Goal: Information Seeking & Learning: Find specific fact

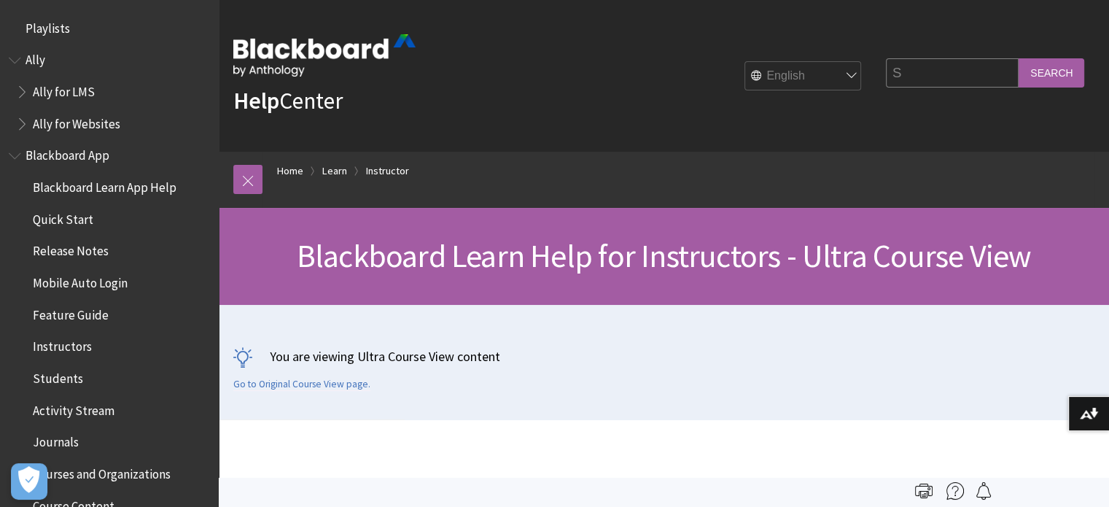
scroll to position [1765, 0]
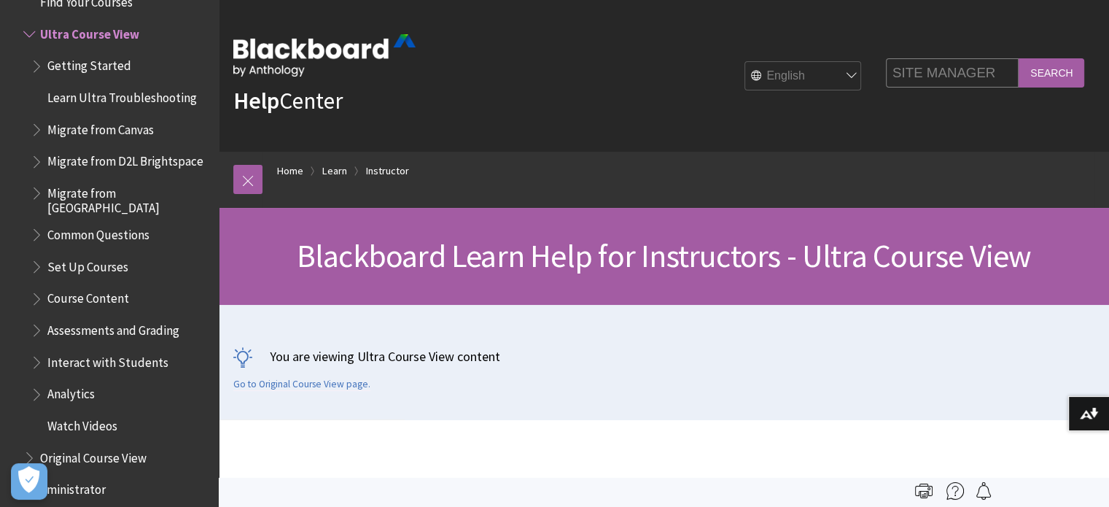
type input "SITE MANAGER"
click at [1019, 58] on input "Search" at bounding box center [1052, 72] width 66 height 28
click at [1058, 75] on input "Search" at bounding box center [1052, 72] width 66 height 28
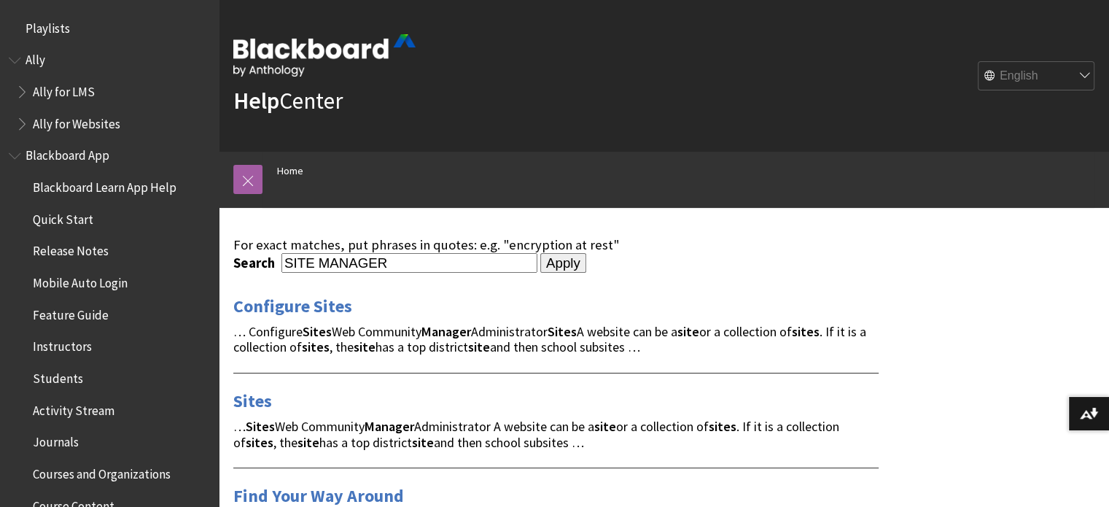
click at [438, 271] on input "SITE MANAGER" at bounding box center [410, 263] width 256 height 20
drag, startPoint x: 426, startPoint y: 267, endPoint x: 241, endPoint y: 248, distance: 186.2
type input "CAN I RECOVER THE bb FILES THAT WAS DELETED"
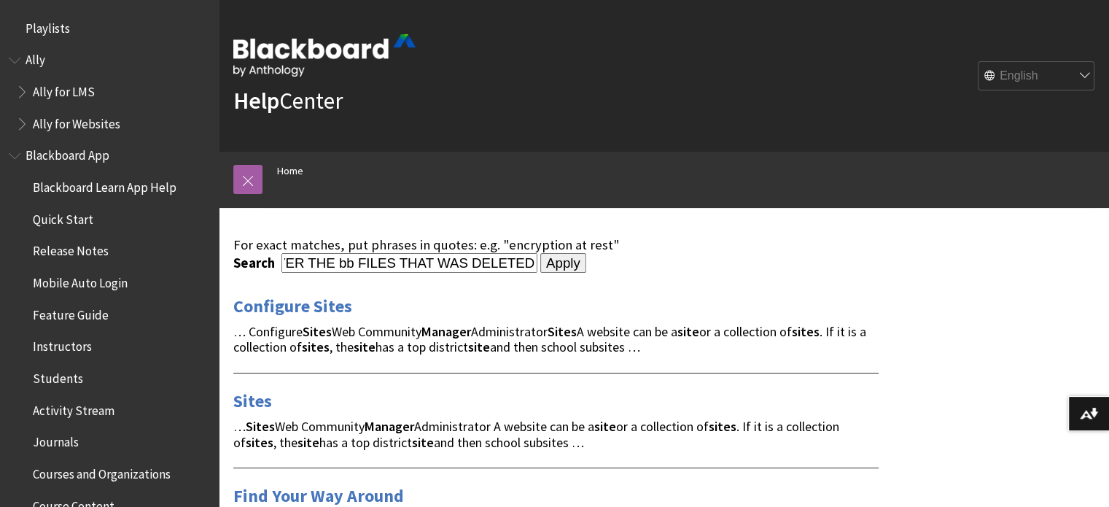
click at [540, 253] on input "Apply" at bounding box center [563, 263] width 46 height 20
click at [543, 263] on input "Apply" at bounding box center [563, 263] width 46 height 20
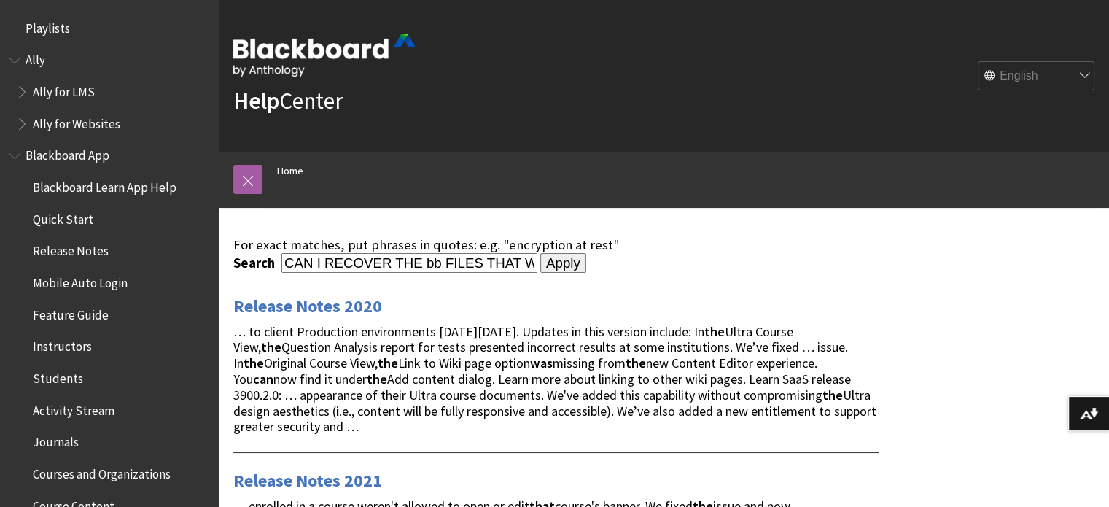
click at [274, 98] on strong "Help" at bounding box center [256, 100] width 46 height 29
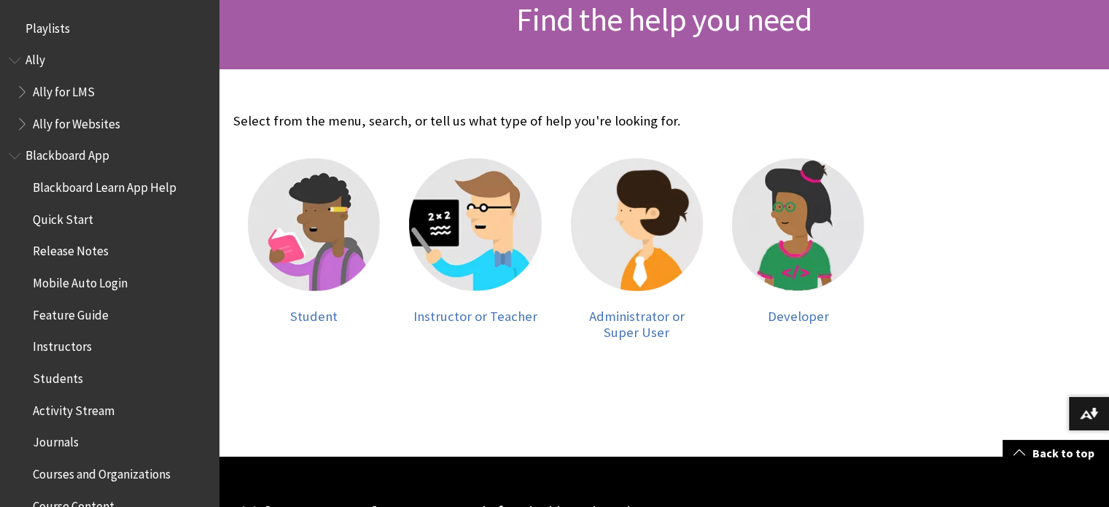
scroll to position [239, 0]
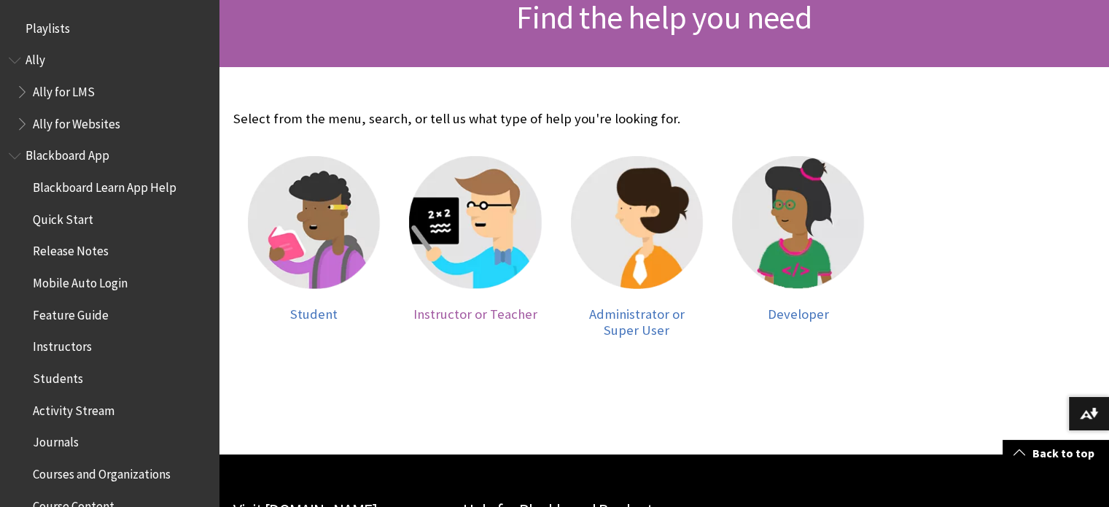
click at [463, 219] on img at bounding box center [475, 222] width 132 height 132
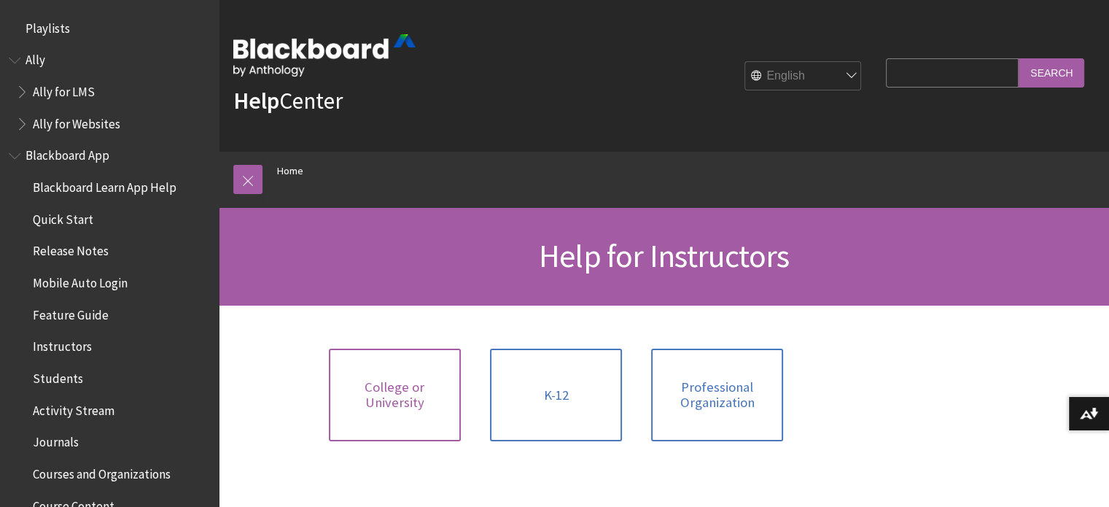
click at [401, 387] on span "College or University" at bounding box center [395, 394] width 115 height 31
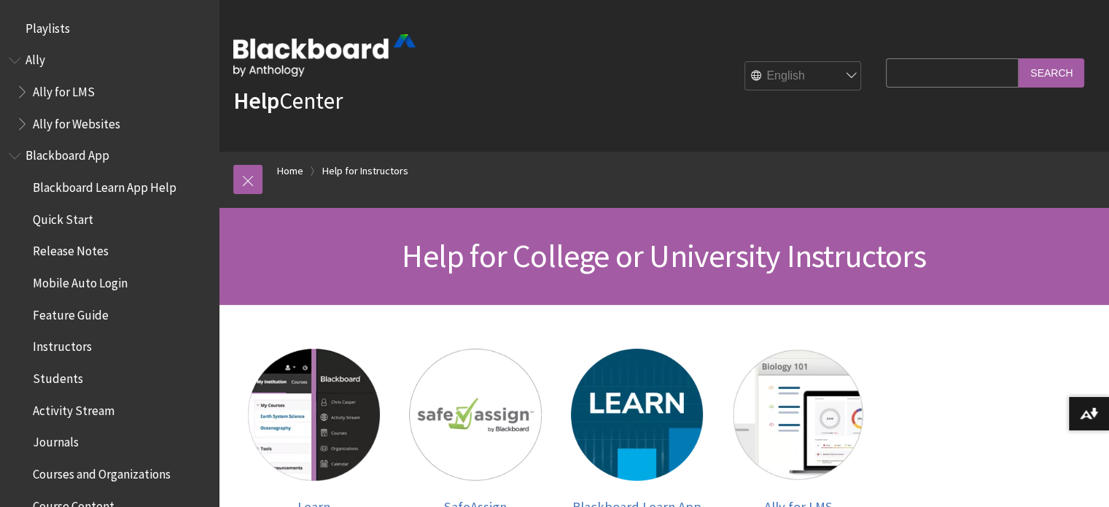
click at [913, 77] on input "Search Query" at bounding box center [952, 72] width 133 height 28
type input "CAN I RECOVER THE bb FILES THAT WAS DELETED"
click at [1069, 66] on input "Search" at bounding box center [1052, 72] width 66 height 28
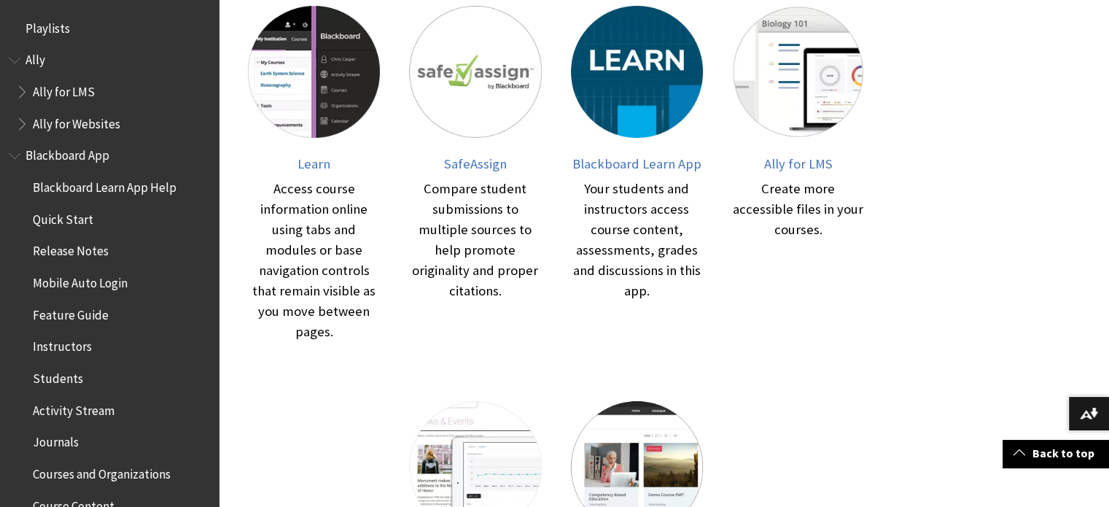
scroll to position [406, 0]
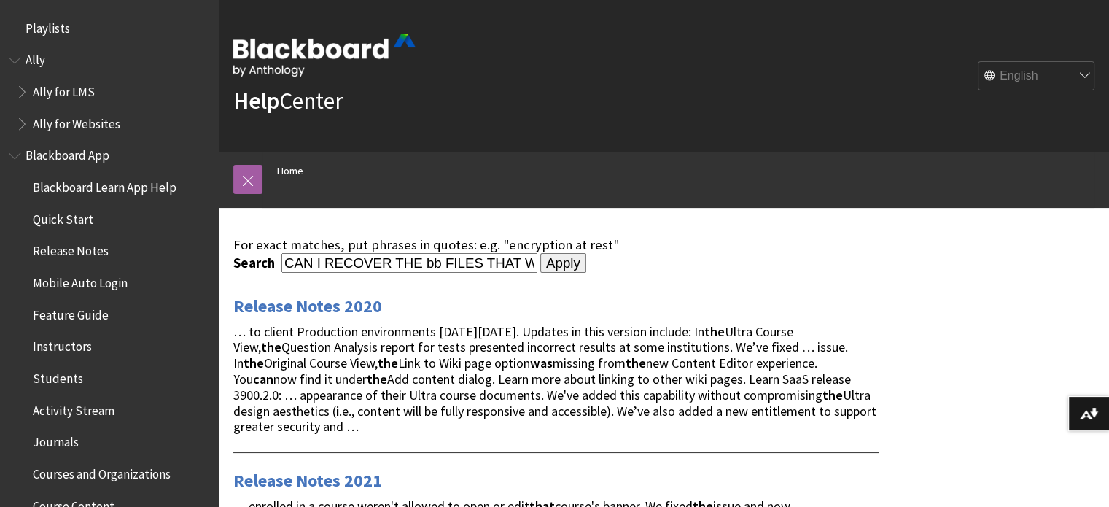
click at [294, 108] on link "Help Center" at bounding box center [287, 100] width 109 height 29
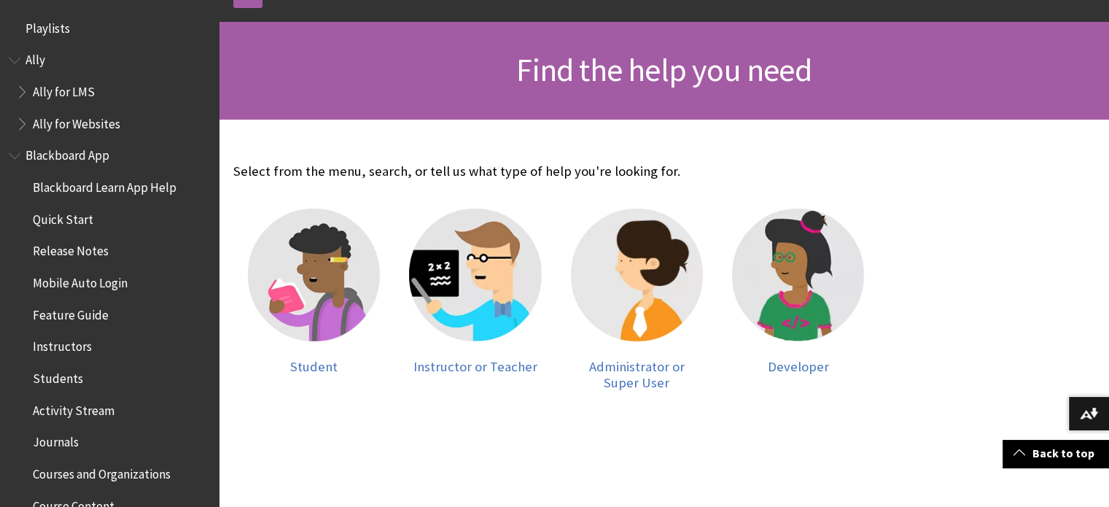
scroll to position [187, 0]
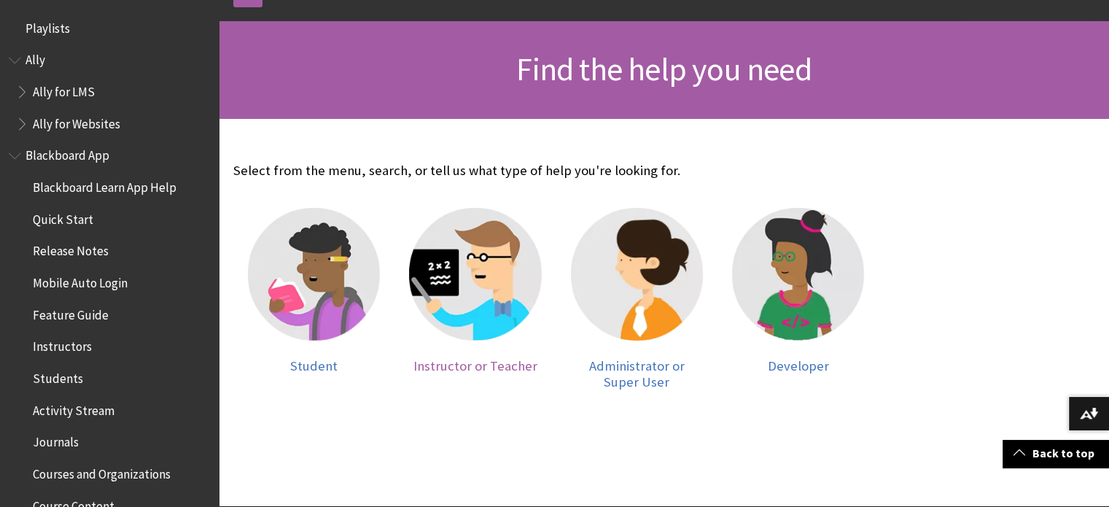
click at [484, 278] on img at bounding box center [475, 274] width 132 height 132
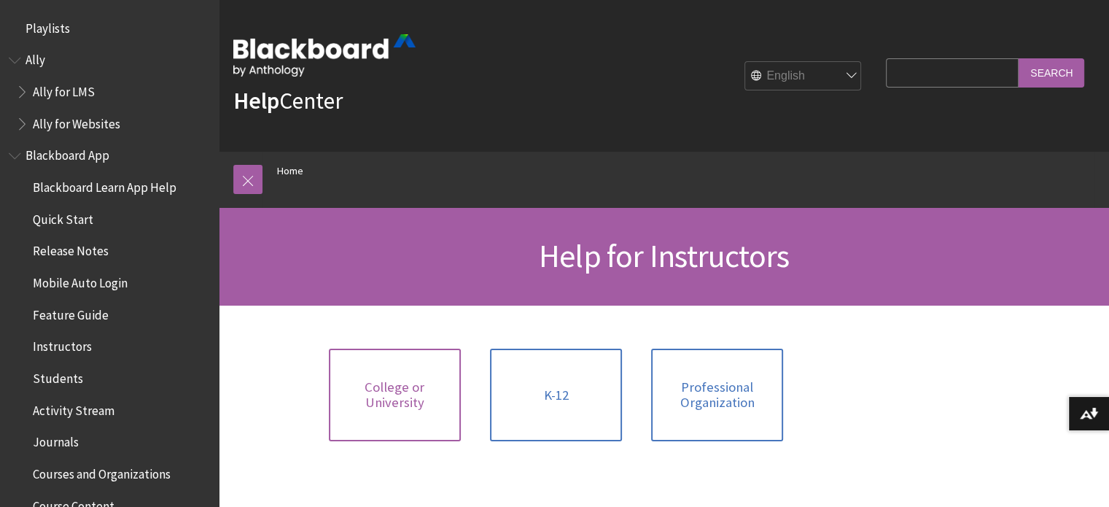
click at [428, 402] on span "College or University" at bounding box center [395, 394] width 115 height 31
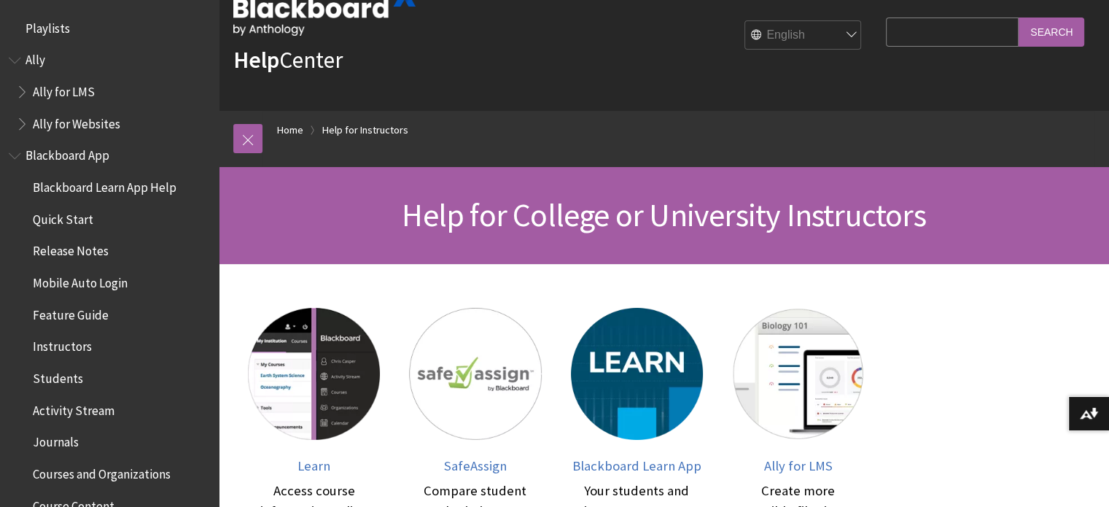
scroll to position [34, 0]
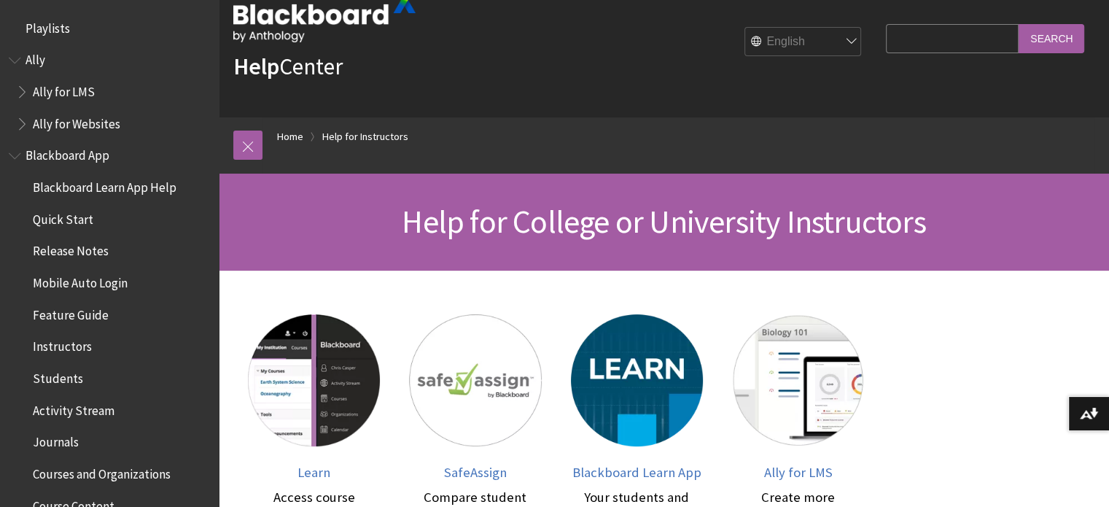
click at [935, 42] on input "Search Query" at bounding box center [952, 38] width 133 height 28
type input "RECOVER FILES"
click at [1019, 24] on input "Search" at bounding box center [1052, 38] width 66 height 28
